Goal: Task Accomplishment & Management: Manage account settings

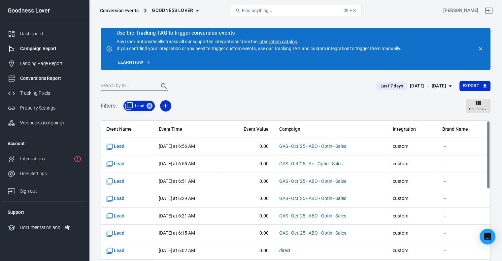
click at [42, 46] on div "Campaign Report" at bounding box center [50, 48] width 61 height 7
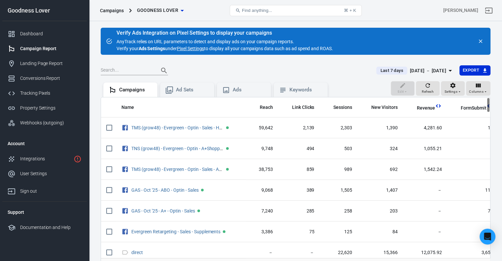
scroll to position [56, 0]
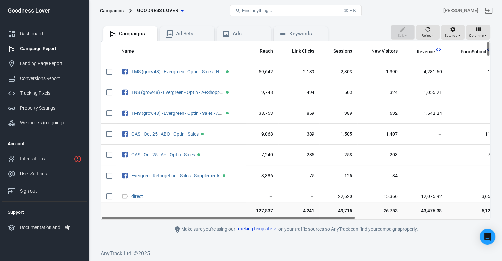
click at [252, 10] on span "Find anything..." at bounding box center [257, 10] width 30 height 5
click at [285, 10] on button "Find anything... ⌘ + K" at bounding box center [296, 10] width 132 height 11
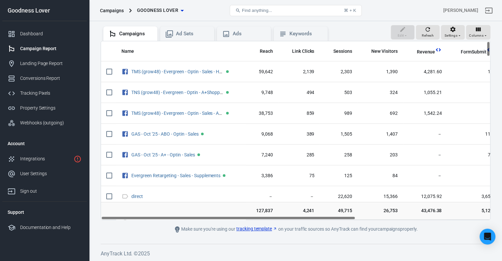
click at [285, 10] on button "Find anything... ⌘ + K" at bounding box center [296, 10] width 132 height 11
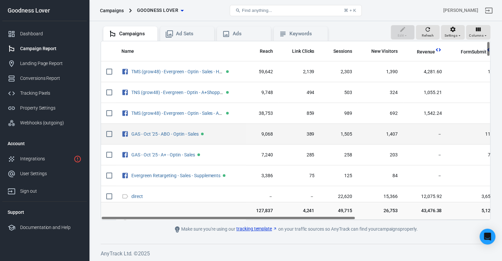
scroll to position [23, 0]
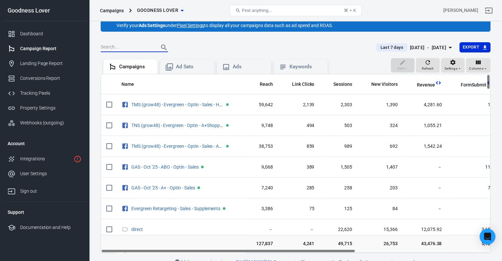
click at [136, 48] on input "text" at bounding box center [127, 47] width 53 height 9
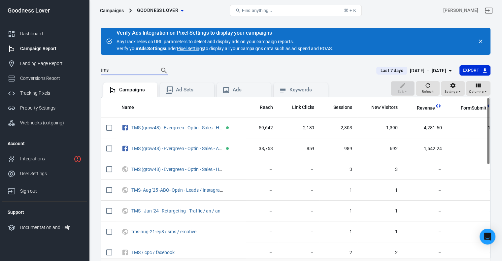
scroll to position [33, 0]
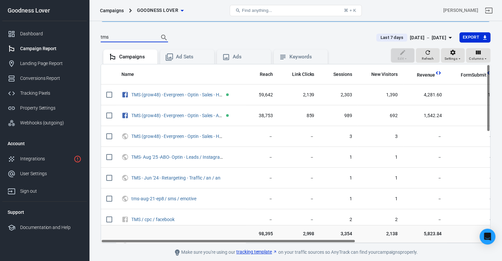
type input "tms"
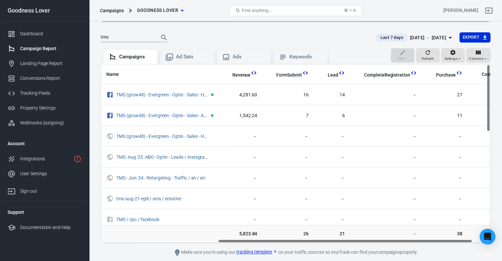
scroll to position [0, 205]
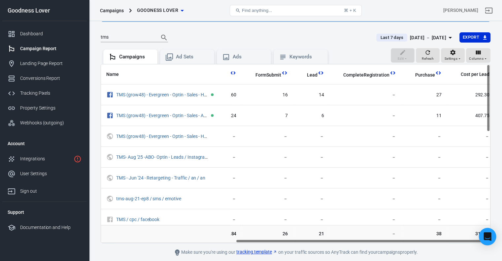
drag, startPoint x: 259, startPoint y: 242, endPoint x: 495, endPoint y: 241, distance: 235.8
click at [495, 241] on body "Campaigns Goodness Lover Find anything... ⌘ + K [PERSON_NAME] Goodness Lover Da…" at bounding box center [251, 136] width 502 height 297
drag, startPoint x: 378, startPoint y: 240, endPoint x: 481, endPoint y: 247, distance: 103.3
click at [480, 248] on main "Verify Ads Integration on Pixel Settings to display your campaigns AnyTrack rel…" at bounding box center [296, 126] width 390 height 262
click at [491, 60] on button "Columns" at bounding box center [478, 55] width 24 height 15
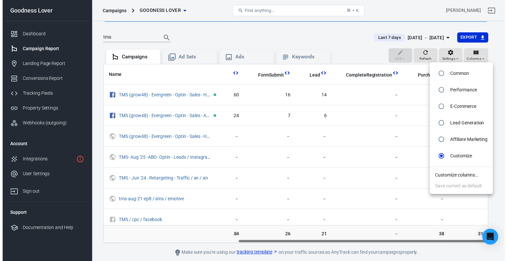
scroll to position [0, 205]
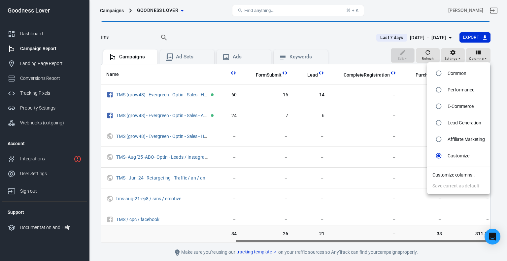
click at [459, 105] on p "E-Commerce" at bounding box center [461, 106] width 26 height 7
radio input "true"
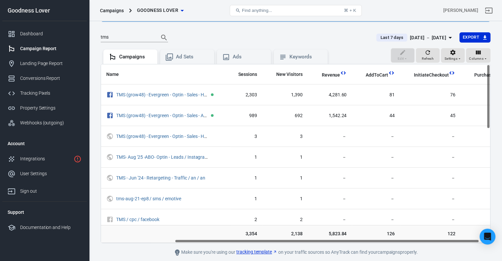
scroll to position [0, 108]
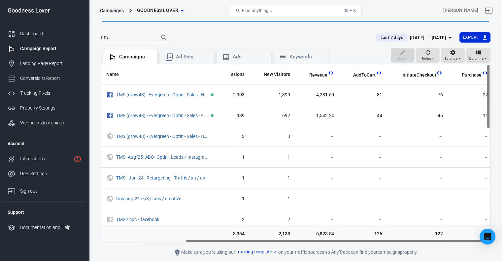
drag, startPoint x: 382, startPoint y: 242, endPoint x: 505, endPoint y: 240, distance: 123.2
click at [502, 240] on html "Campaigns Goodness Lover Find anything... ⌘ + K [PERSON_NAME] Goodness Lover Da…" at bounding box center [251, 126] width 502 height 318
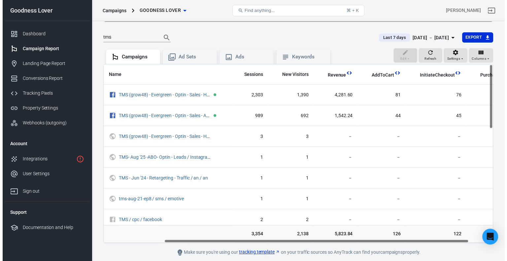
scroll to position [0, 96]
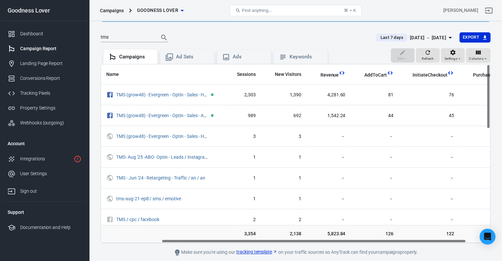
drag, startPoint x: 448, startPoint y: 241, endPoint x: 440, endPoint y: 242, distance: 8.7
click at [440, 242] on div "Name Reach Link Clicks Sessions New Visitors Revenue AddToCart InitiateCheckout…" at bounding box center [295, 153] width 389 height 179
click at [486, 56] on div "Columns" at bounding box center [478, 59] width 18 height 6
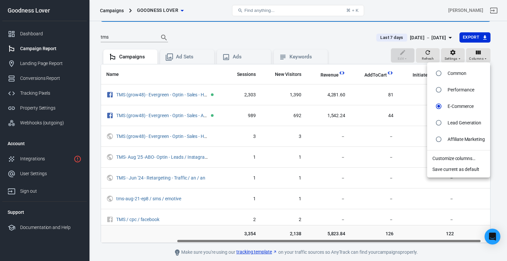
click at [467, 160] on li "Customize columns…" at bounding box center [458, 158] width 63 height 11
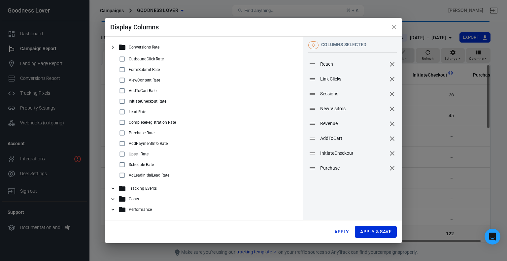
click at [113, 50] on div "Conversions Rate" at bounding box center [204, 47] width 188 height 11
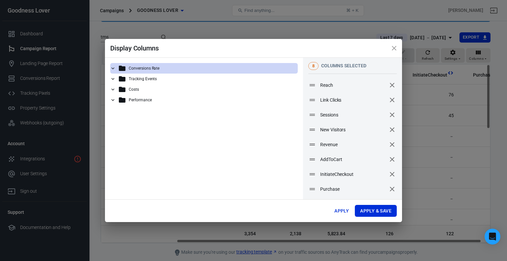
click at [114, 77] on icon at bounding box center [113, 79] width 6 height 6
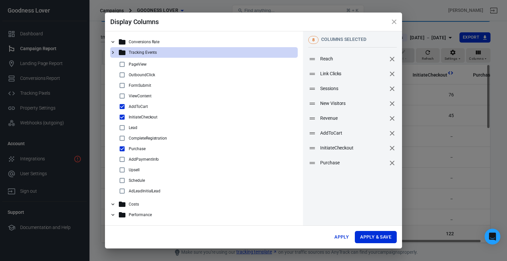
click at [114, 54] on icon at bounding box center [113, 53] width 6 height 6
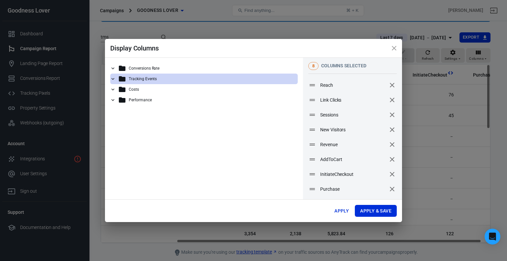
click at [116, 100] on div "Performance" at bounding box center [204, 100] width 188 height 11
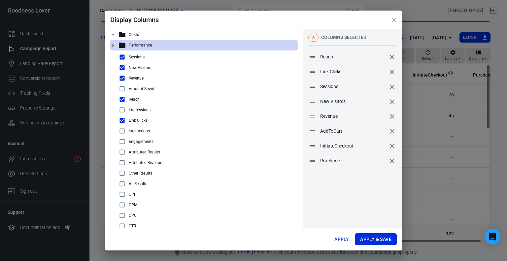
scroll to position [32, 0]
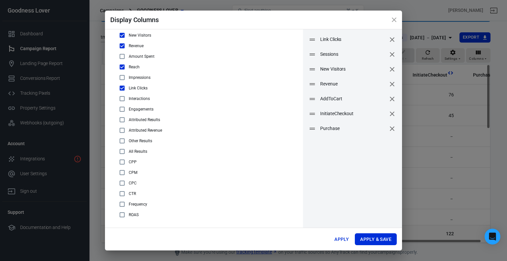
click at [121, 214] on input "checkbox" at bounding box center [122, 215] width 8 height 8
checkbox input "true"
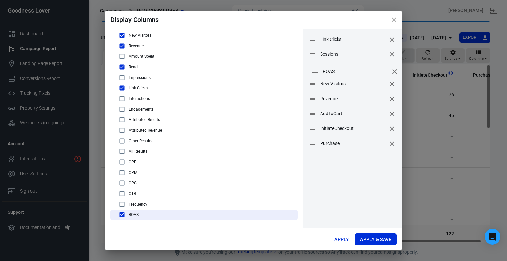
drag, startPoint x: 312, startPoint y: 144, endPoint x: 315, endPoint y: 72, distance: 72.4
click at [315, 72] on icon at bounding box center [315, 72] width 8 height 8
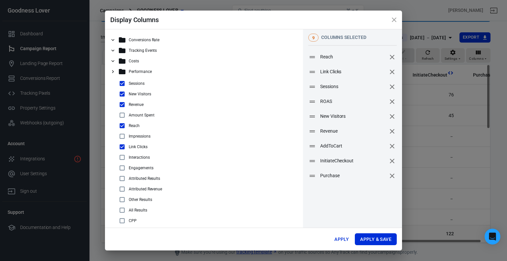
scroll to position [26, 0]
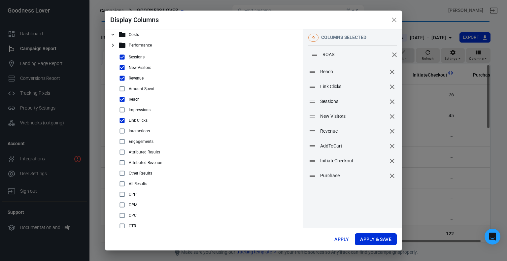
drag, startPoint x: 308, startPoint y: 101, endPoint x: 310, endPoint y: 55, distance: 46.6
click at [311, 55] on icon at bounding box center [315, 55] width 8 height 8
drag, startPoint x: 310, startPoint y: 177, endPoint x: 309, endPoint y: 60, distance: 117.3
click at [309, 60] on icon at bounding box center [311, 59] width 8 height 8
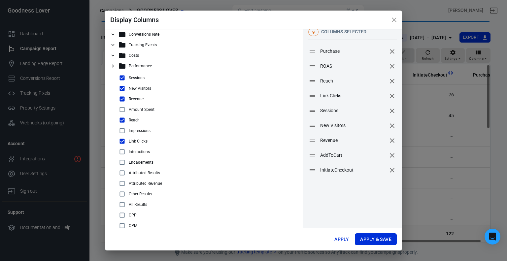
scroll to position [0, 0]
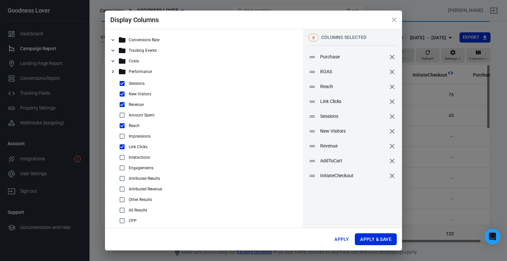
click at [113, 61] on icon at bounding box center [113, 61] width 3 height 2
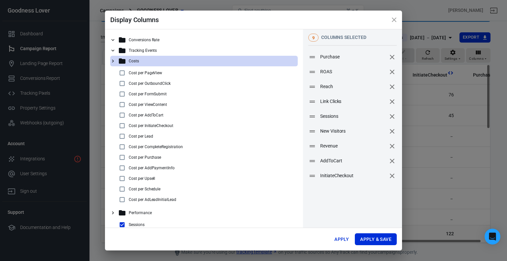
click at [123, 137] on input "checkbox" at bounding box center [122, 136] width 8 height 8
checkbox input "true"
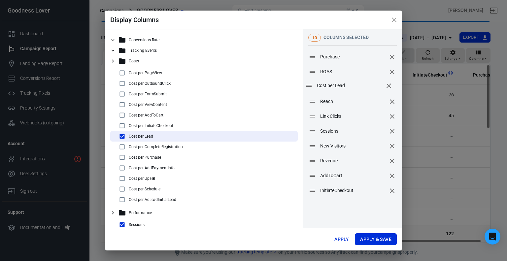
drag, startPoint x: 310, startPoint y: 192, endPoint x: 306, endPoint y: 87, distance: 105.1
click at [306, 87] on icon at bounding box center [309, 86] width 8 height 8
click at [377, 244] on button "Apply & Save" at bounding box center [376, 240] width 42 height 12
radio input "false"
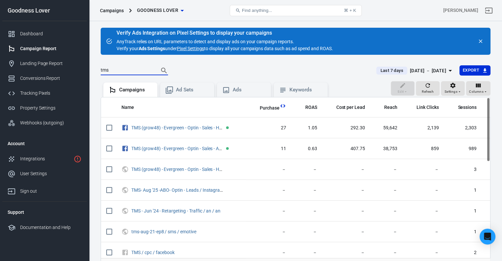
drag, startPoint x: 120, startPoint y: 70, endPoint x: 95, endPoint y: 70, distance: 24.8
click at [95, 70] on div "Verify Ads Integration on Pixel Settings to display your campaigns AnyTrack rel…" at bounding box center [295, 169] width 413 height 297
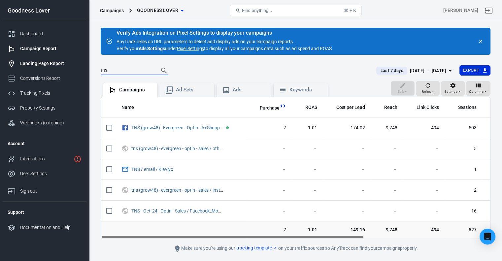
drag, startPoint x: 103, startPoint y: 71, endPoint x: 70, endPoint y: 69, distance: 33.7
click at [69, 71] on div "Campaigns Goodness Lover Find anything... ⌘ + K [PERSON_NAME] Goodness Lover Da…" at bounding box center [251, 151] width 502 height 260
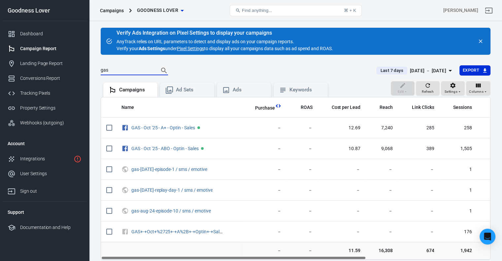
type input "gas"
drag, startPoint x: 344, startPoint y: 257, endPoint x: 230, endPoint y: 260, distance: 114.0
click at [230, 260] on main "Verify Ads Integration on Pixel Settings to display your campaigns AnyTrack rel…" at bounding box center [296, 151] width 390 height 246
